Goal: Information Seeking & Learning: Learn about a topic

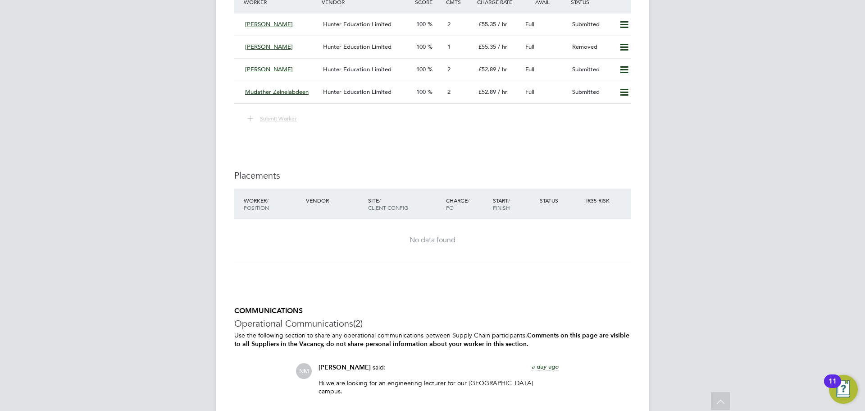
scroll to position [1589, 0]
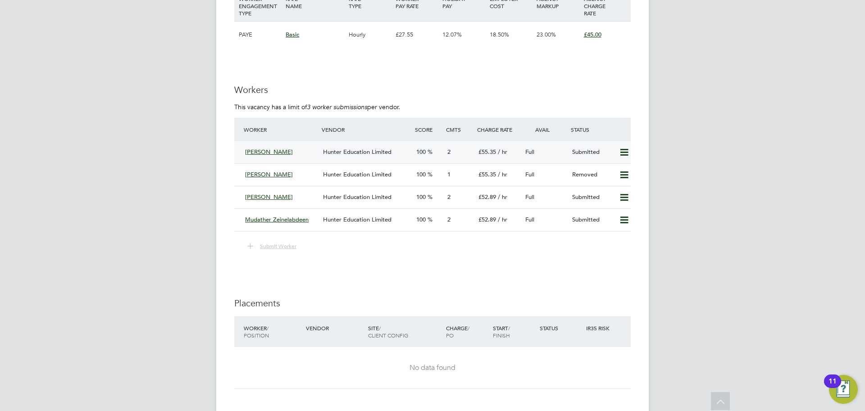
click at [297, 156] on div "[PERSON_NAME]" at bounding box center [281, 152] width 78 height 15
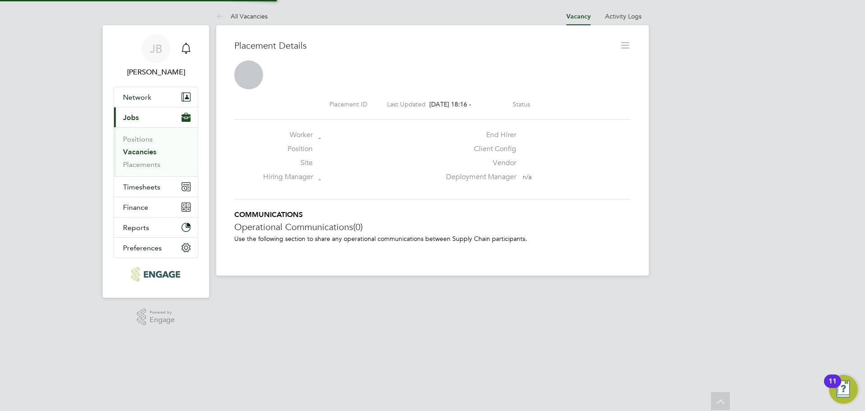
scroll to position [5, 5]
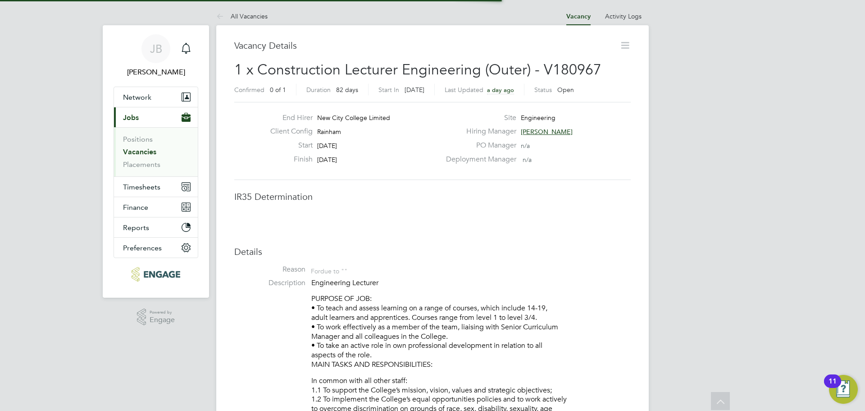
scroll to position [5, 5]
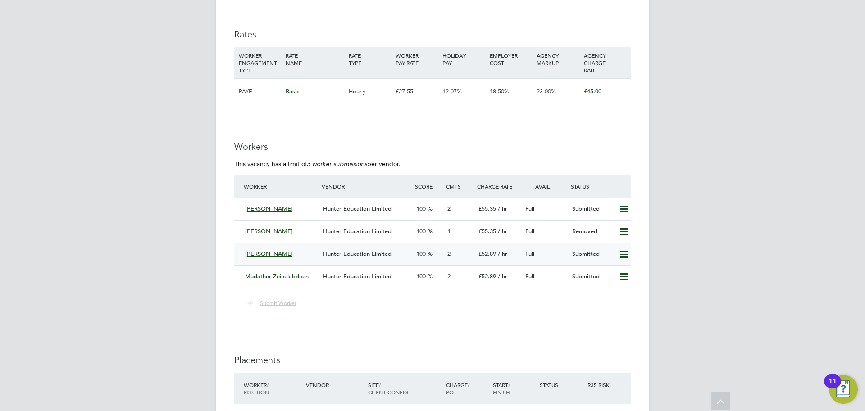
click at [284, 254] on div "[PERSON_NAME]" at bounding box center [281, 254] width 78 height 15
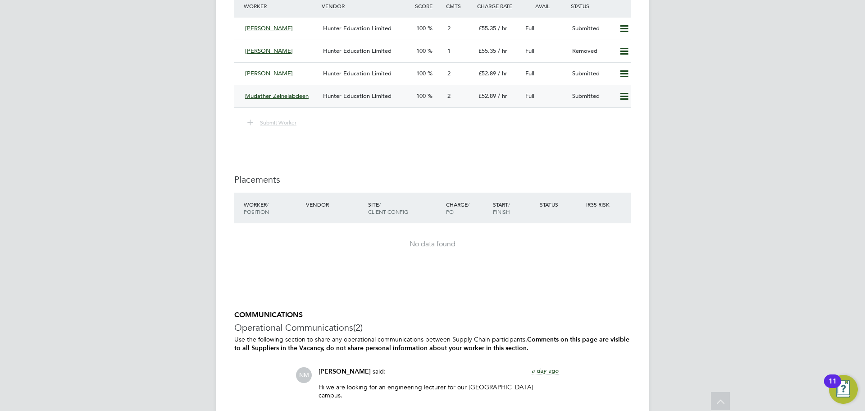
click at [273, 99] on div "Mudather Zeinelabdeen" at bounding box center [281, 96] width 78 height 15
